Goal: Transaction & Acquisition: Purchase product/service

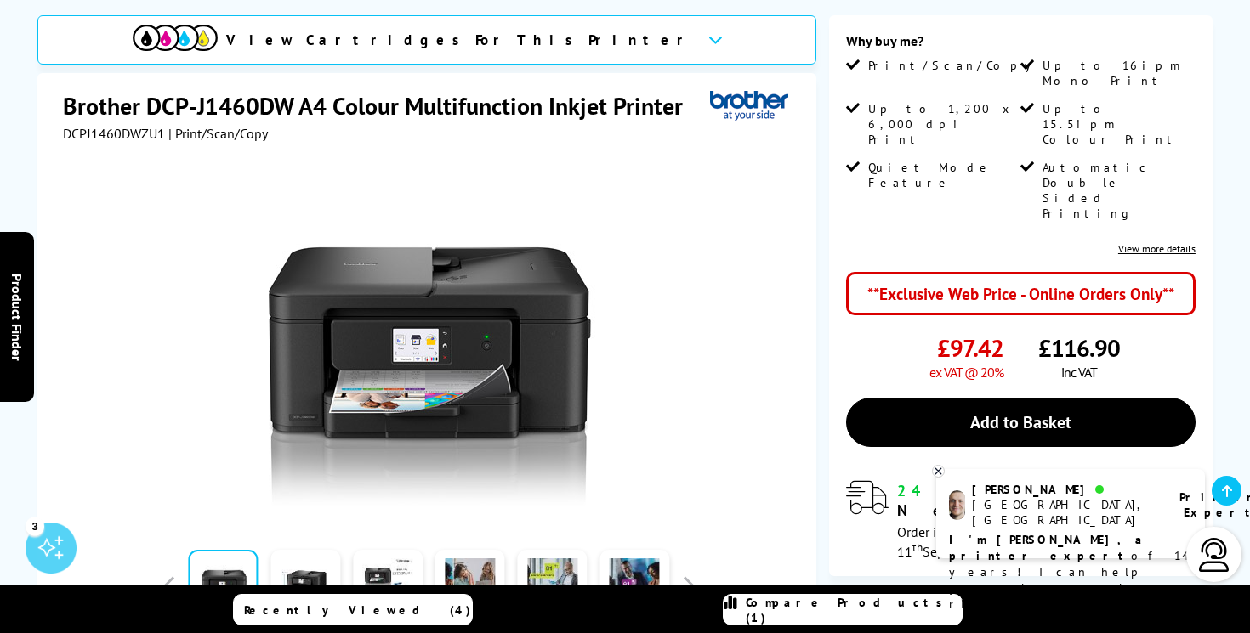
scroll to position [226, 0]
click at [938, 466] on icon at bounding box center [937, 471] width 11 height 13
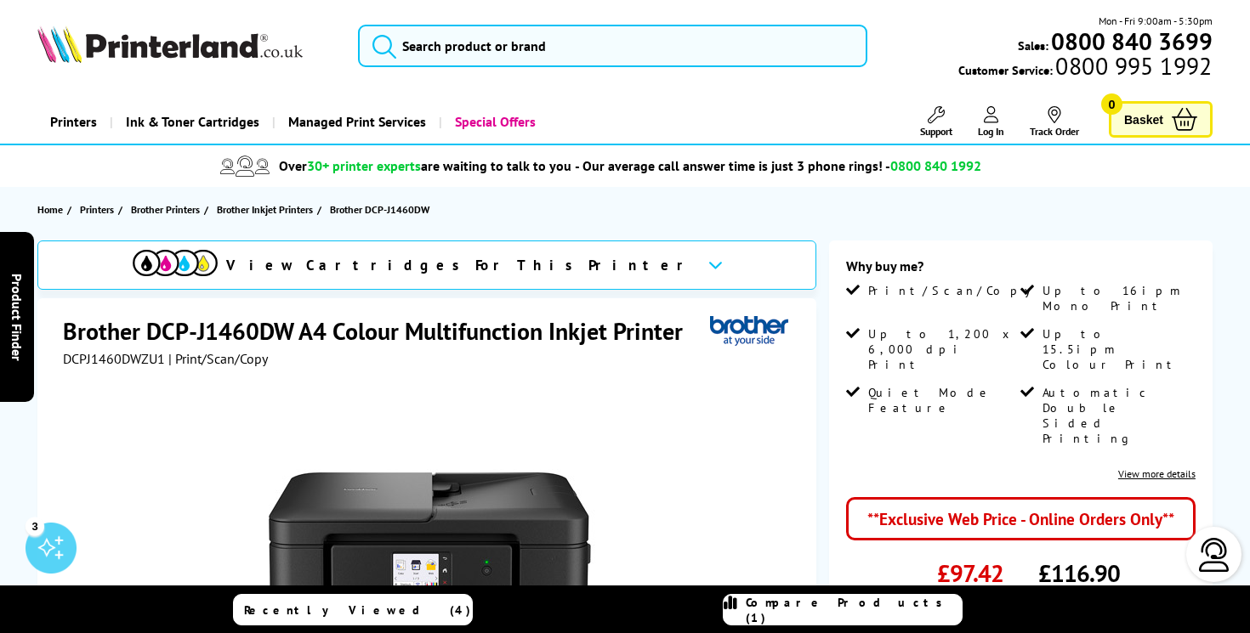
scroll to position [0, 0]
click at [708, 264] on icon at bounding box center [715, 264] width 14 height 9
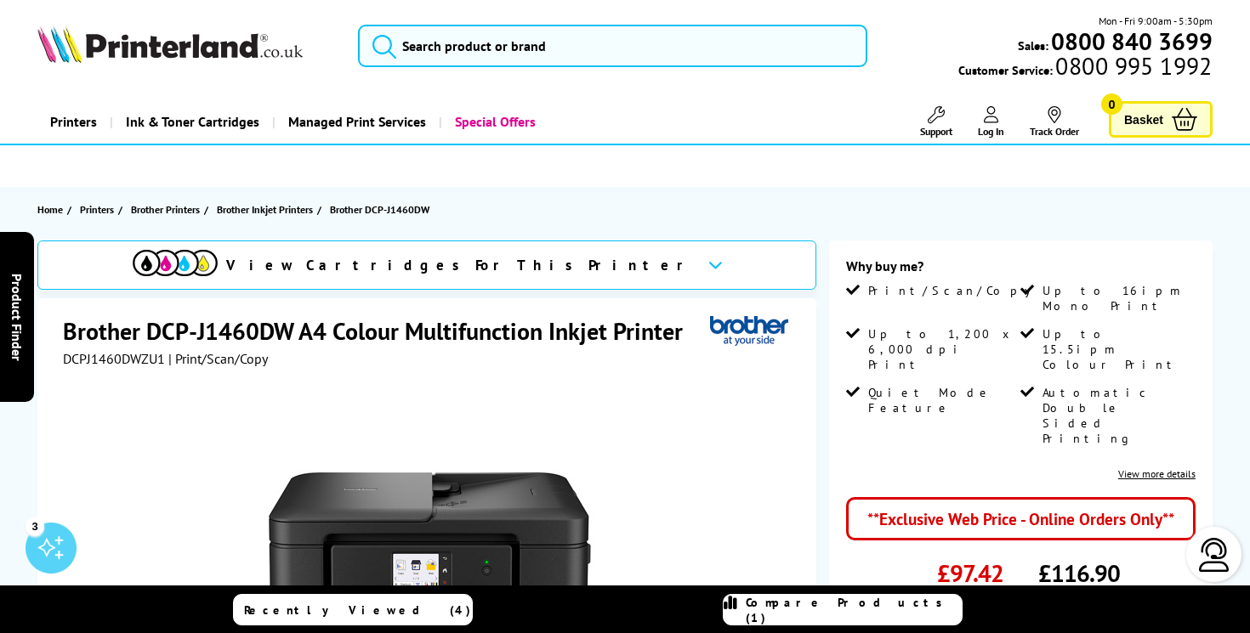
click at [708, 266] on icon at bounding box center [715, 264] width 14 height 9
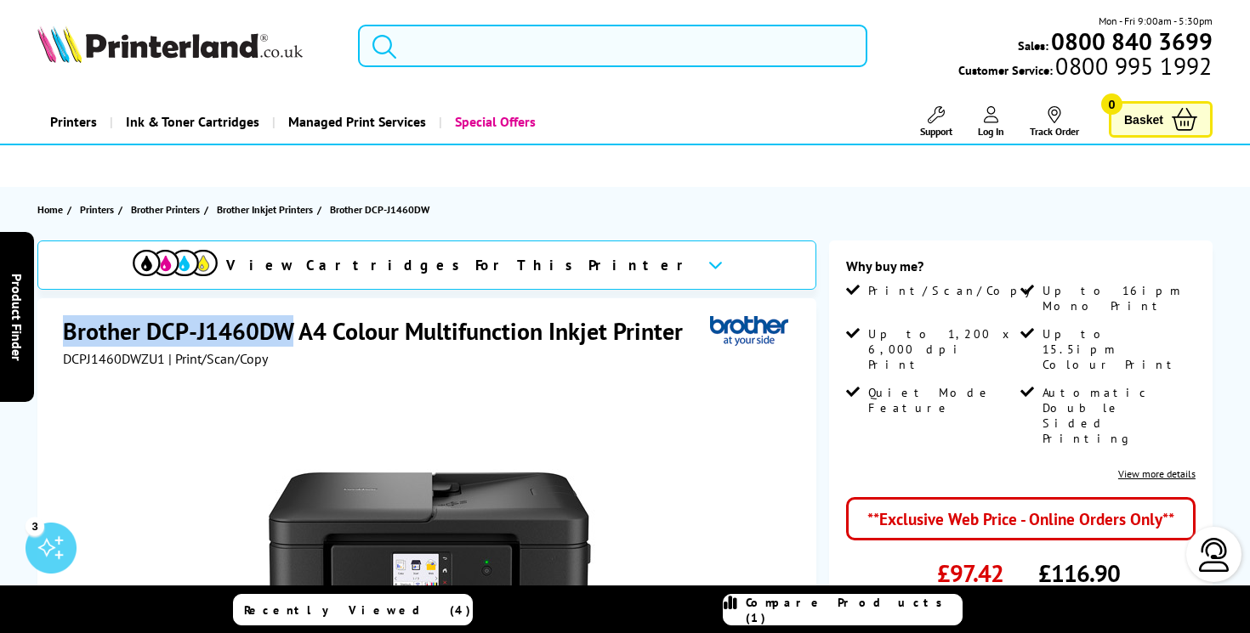
drag, startPoint x: 292, startPoint y: 331, endPoint x: 67, endPoint y: 326, distance: 225.3
click at [67, 326] on h1 "Brother DCP-J1460DW A4 Colour Multifunction Inkjet Printer" at bounding box center [381, 330] width 637 height 31
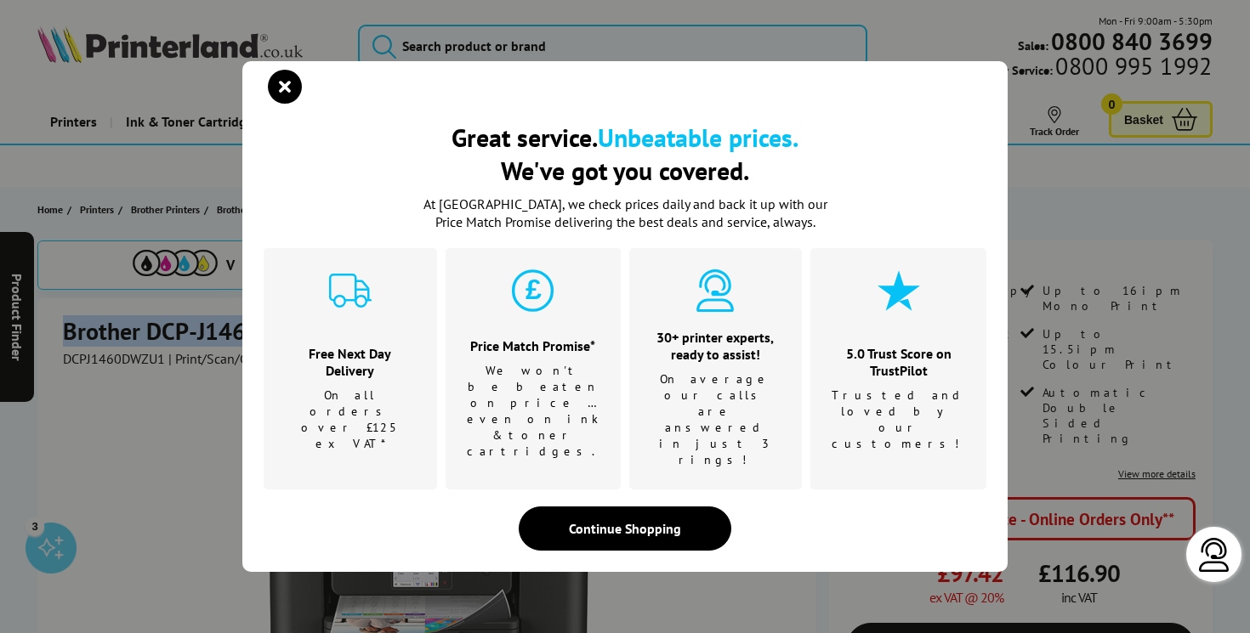
copy h1 "Brother DCP-J1460DW"
click at [294, 104] on icon "close modal" at bounding box center [285, 87] width 34 height 34
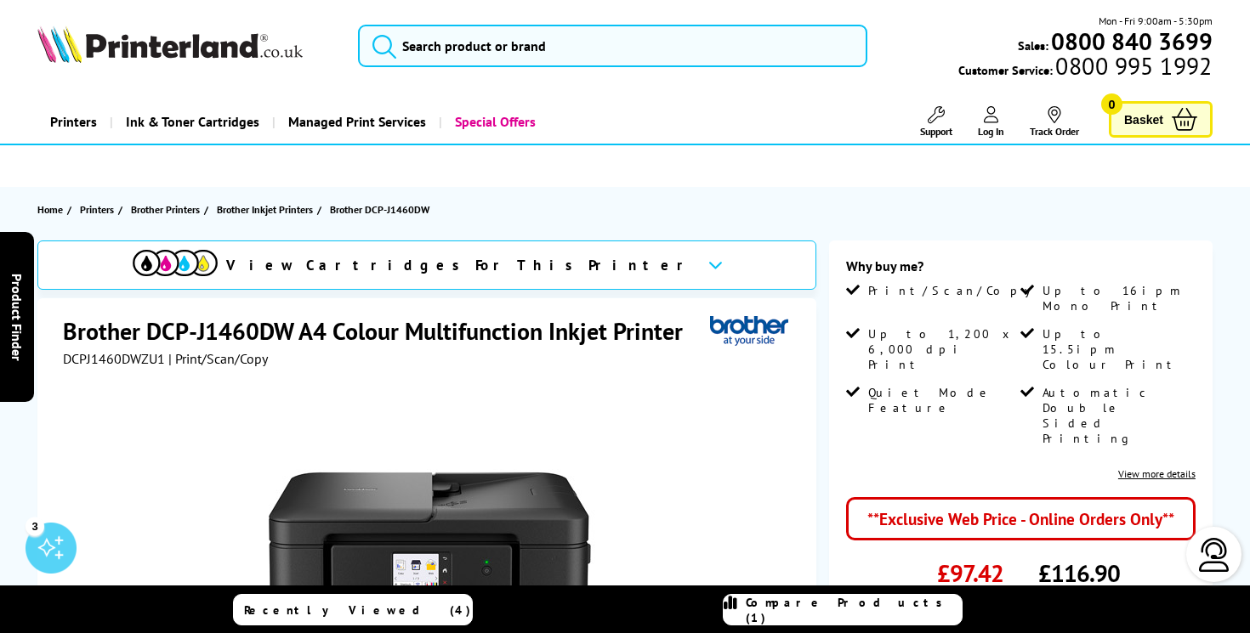
click at [536, 256] on span "View Cartridges For This Printer" at bounding box center [460, 265] width 468 height 19
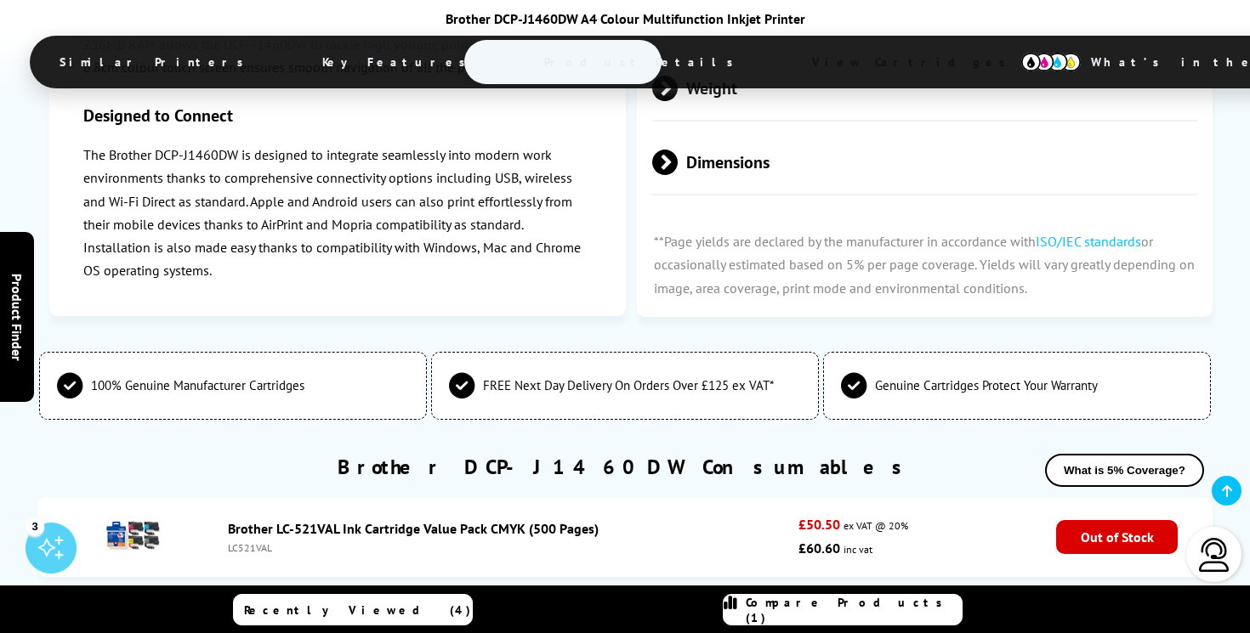
scroll to position [4373, 0]
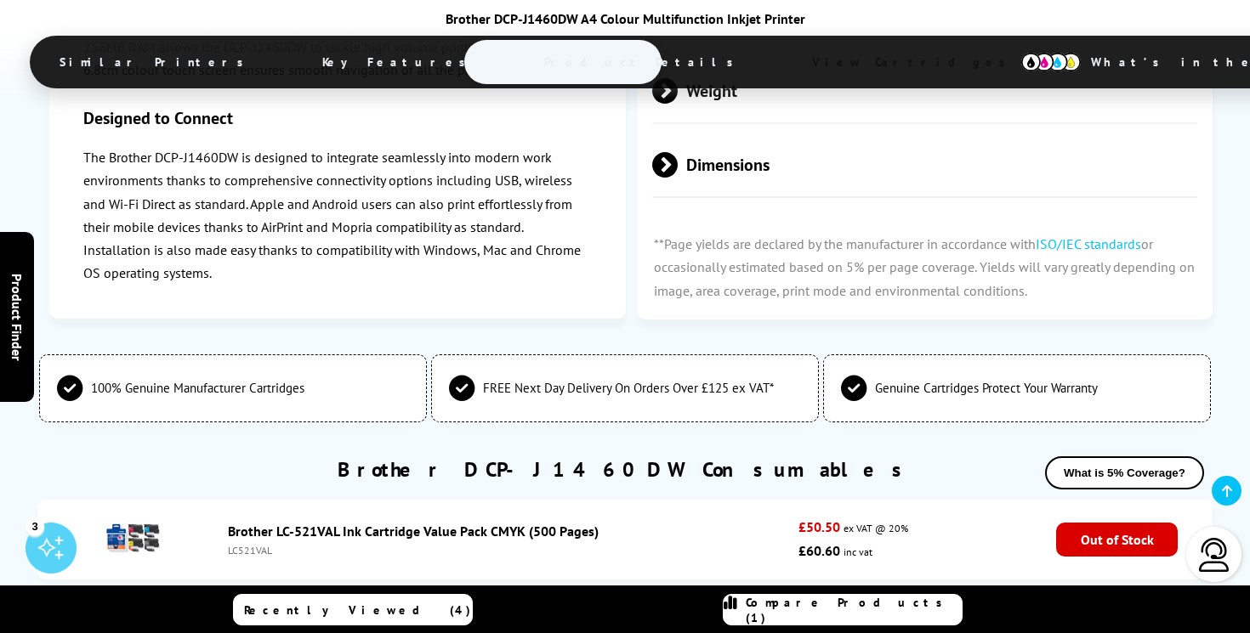
click at [143, 508] on img at bounding box center [133, 538] width 60 height 60
